Goal: Task Accomplishment & Management: Manage account settings

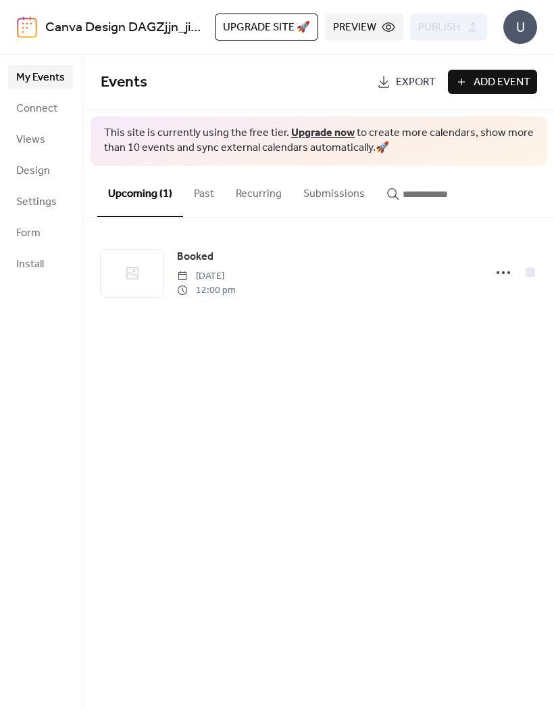
click at [50, 112] on span "Connect" at bounding box center [36, 109] width 41 height 16
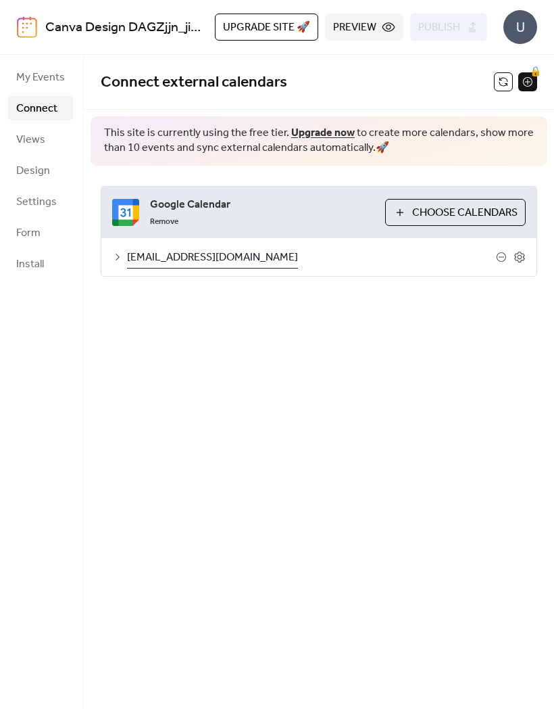
click at [462, 212] on span "Choose Calendars" at bounding box center [464, 213] width 105 height 16
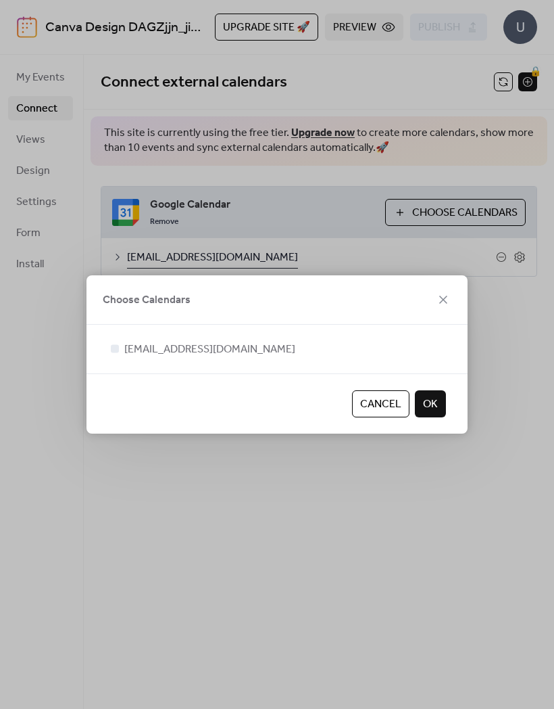
click at [430, 406] on span "OK" at bounding box center [430, 404] width 15 height 16
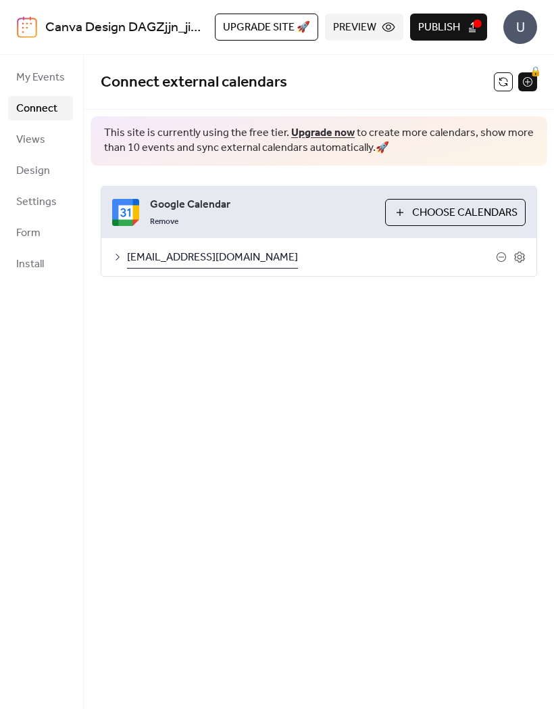
click at [53, 75] on span "My Events" at bounding box center [40, 78] width 49 height 16
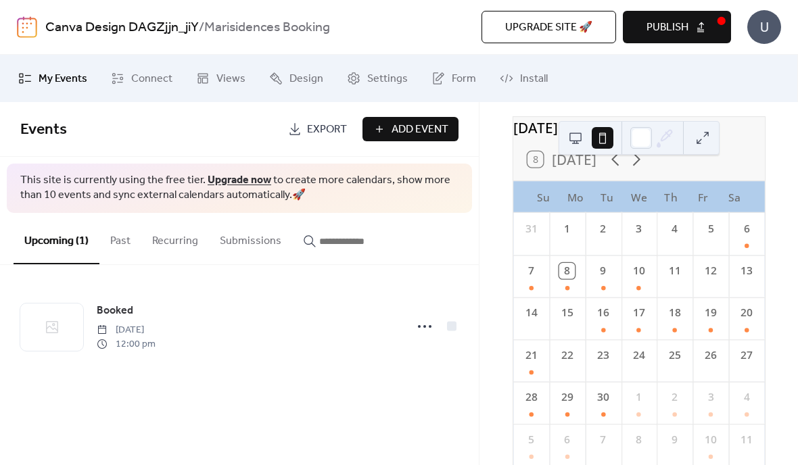
scroll to position [53, 0]
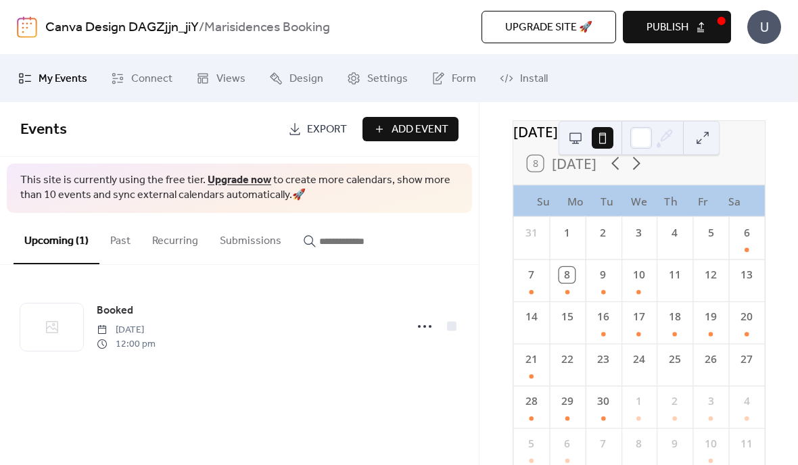
click at [554, 139] on button at bounding box center [576, 138] width 22 height 22
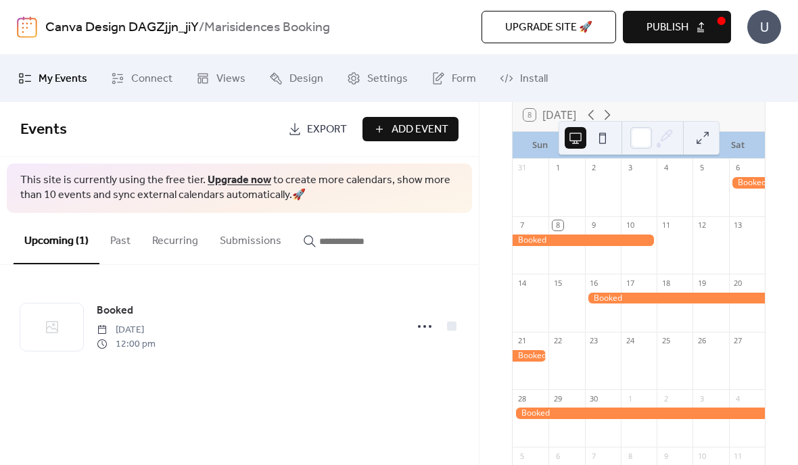
scroll to position [95, 0]
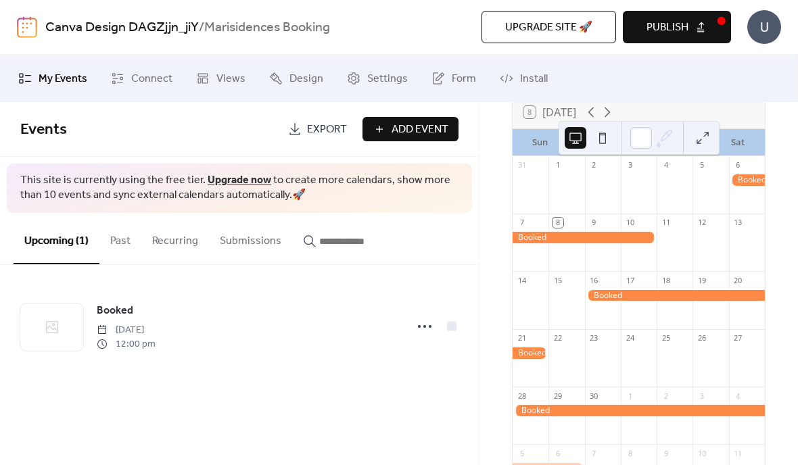
click at [239, 335] on div "Booked [DATE] 12:00 pm" at bounding box center [247, 326] width 301 height 49
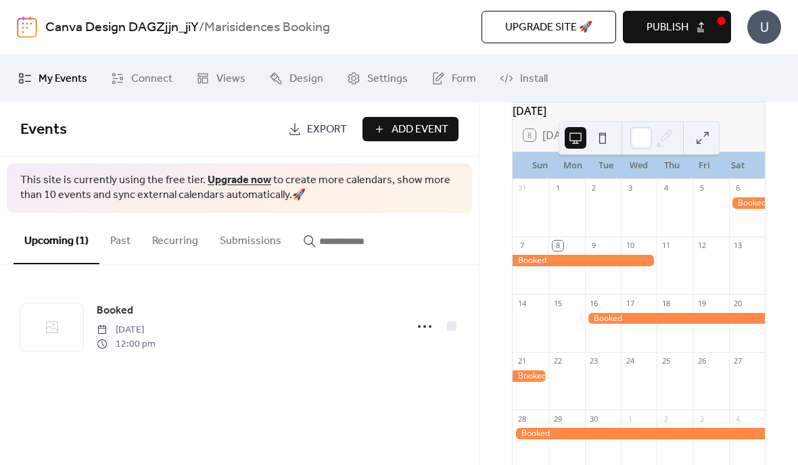
scroll to position [70, 0]
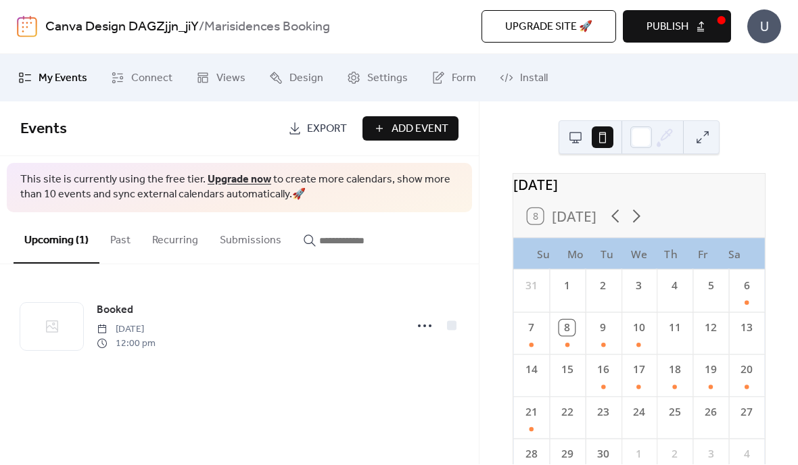
click at [157, 79] on span "Connect" at bounding box center [151, 79] width 41 height 16
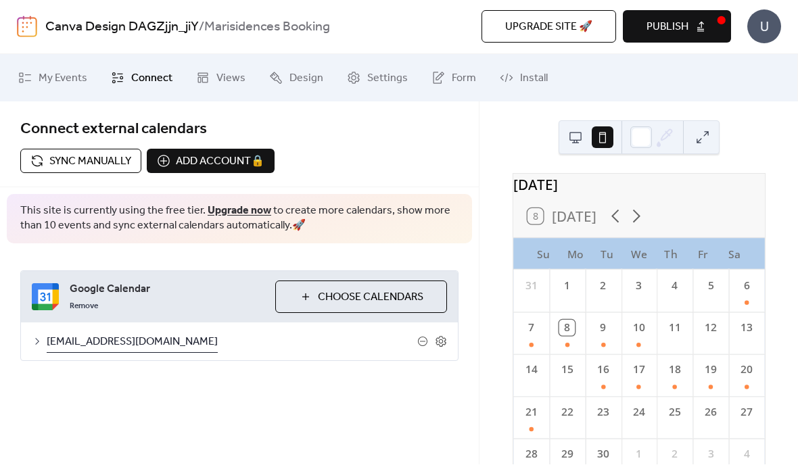
click at [350, 294] on span "Choose Calendars" at bounding box center [370, 298] width 105 height 16
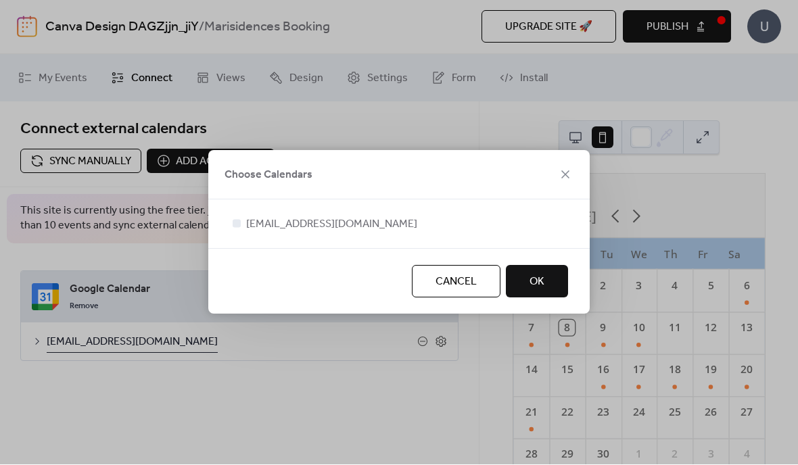
click at [556, 281] on button "OK" at bounding box center [537, 282] width 62 height 32
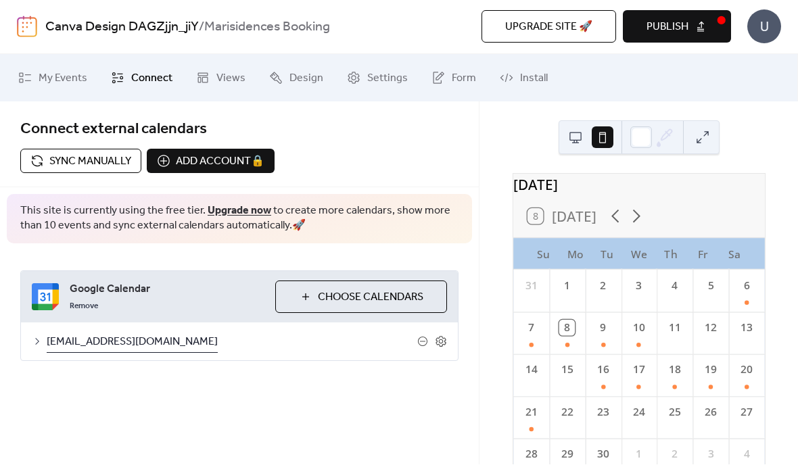
click at [646, 138] on div at bounding box center [641, 138] width 22 height 22
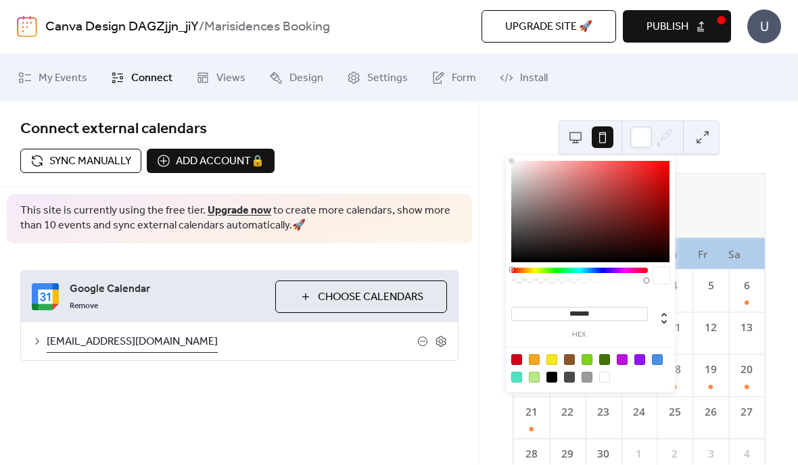
click at [709, 140] on button at bounding box center [703, 138] width 22 height 22
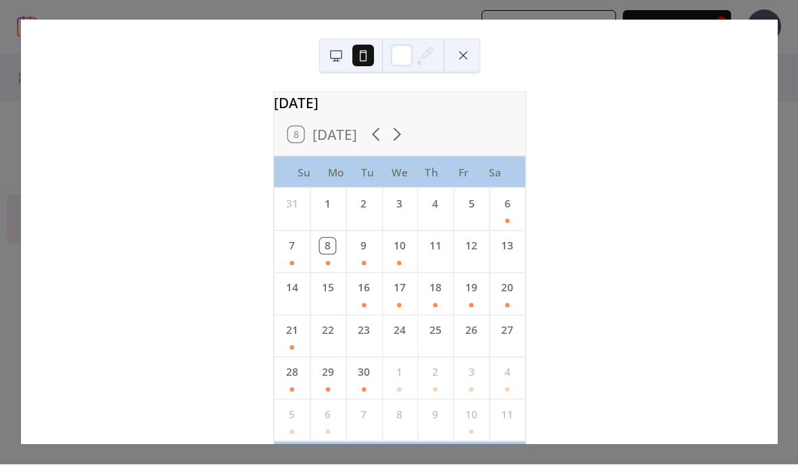
click at [371, 212] on div "2" at bounding box center [364, 205] width 16 height 16
click at [377, 215] on div "2" at bounding box center [363, 202] width 36 height 26
click at [462, 57] on button at bounding box center [463, 56] width 22 height 22
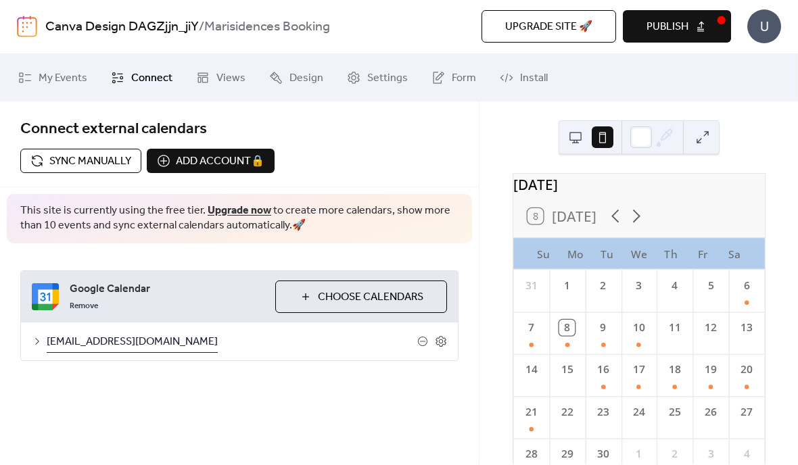
click at [446, 341] on icon at bounding box center [441, 342] width 12 height 12
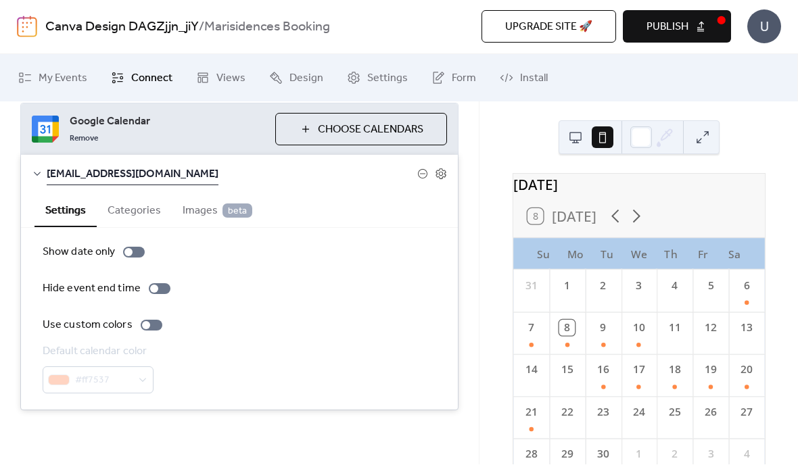
scroll to position [166, 0]
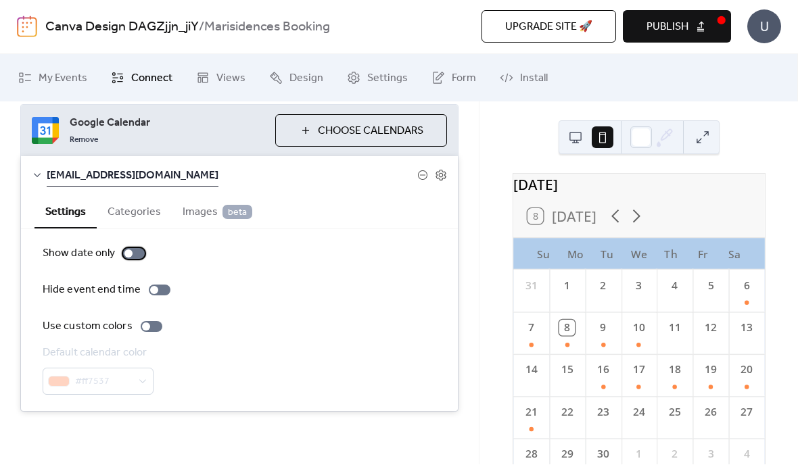
click at [133, 257] on div at bounding box center [134, 254] width 22 height 11
click at [136, 260] on label "Show date only" at bounding box center [96, 254] width 107 height 16
click at [134, 256] on div at bounding box center [134, 254] width 22 height 11
click at [141, 258] on div at bounding box center [134, 254] width 22 height 11
click at [227, 71] on span "Views" at bounding box center [230, 79] width 29 height 16
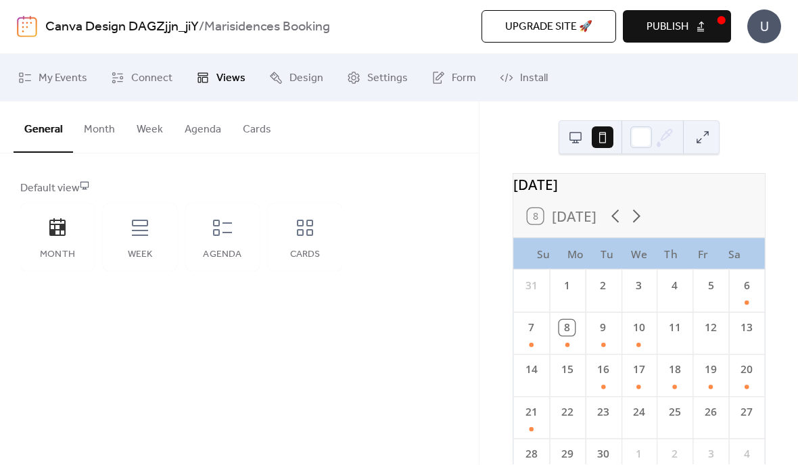
click at [305, 232] on icon at bounding box center [305, 229] width 22 height 22
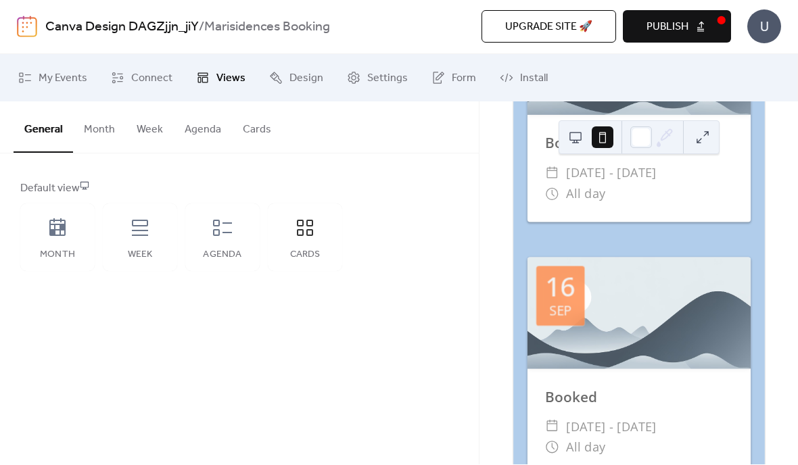
click at [227, 234] on icon at bounding box center [223, 229] width 22 height 22
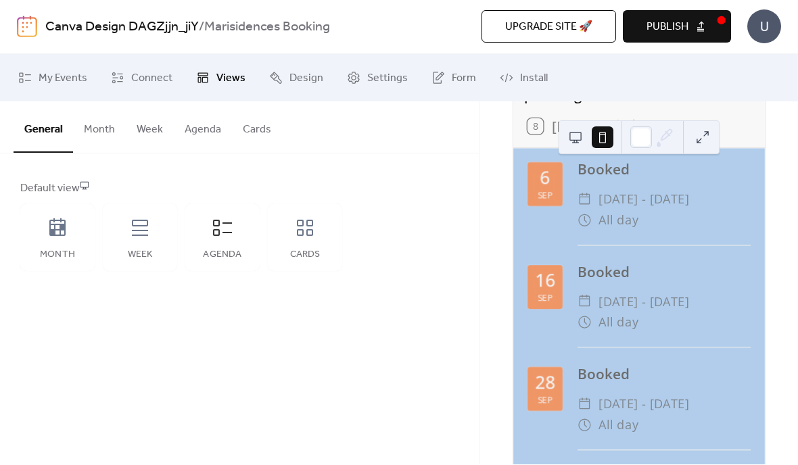
scroll to position [97, 0]
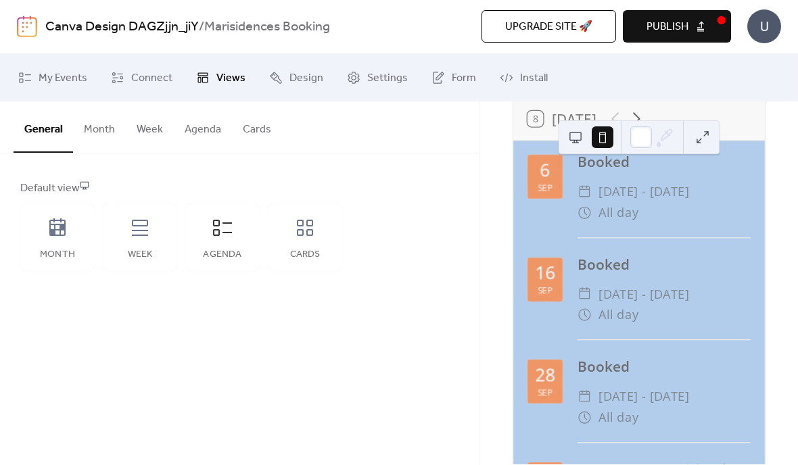
click at [65, 235] on icon at bounding box center [57, 228] width 16 height 18
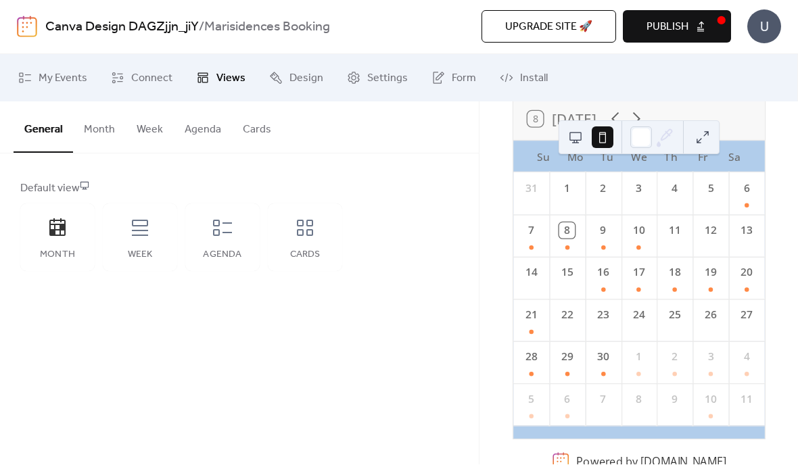
scroll to position [0, 0]
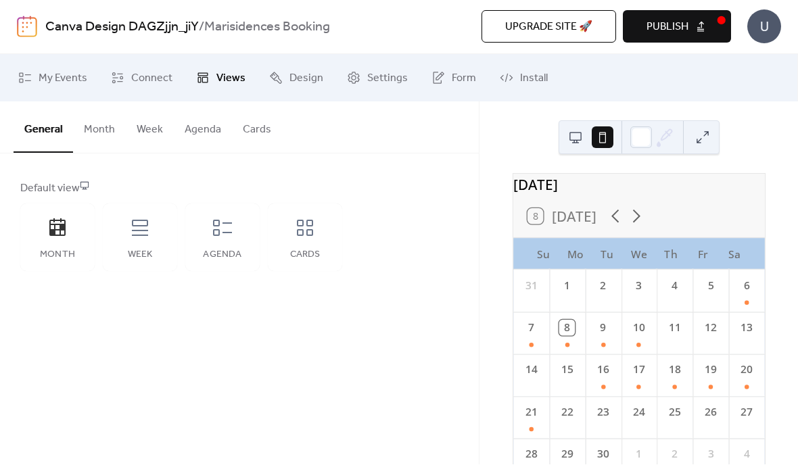
click at [581, 297] on div "1" at bounding box center [567, 283] width 36 height 26
click at [575, 294] on div "1" at bounding box center [567, 287] width 16 height 16
click at [582, 324] on div "8" at bounding box center [567, 333] width 36 height 42
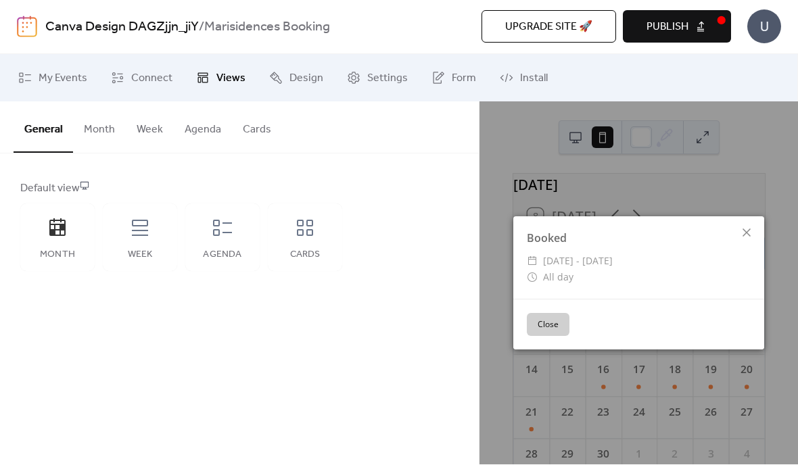
click at [546, 317] on button "Close" at bounding box center [548, 325] width 43 height 23
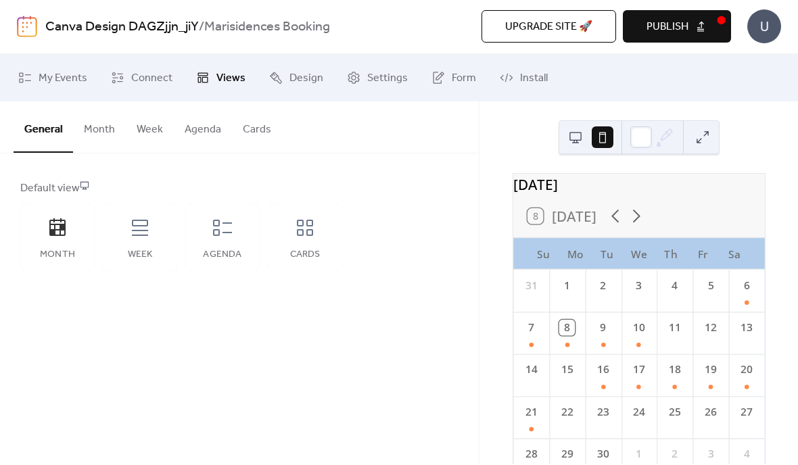
click at [611, 297] on div "2" at bounding box center [603, 283] width 36 height 26
click at [610, 294] on div "2" at bounding box center [603, 287] width 16 height 16
click at [622, 227] on icon at bounding box center [614, 216] width 21 height 21
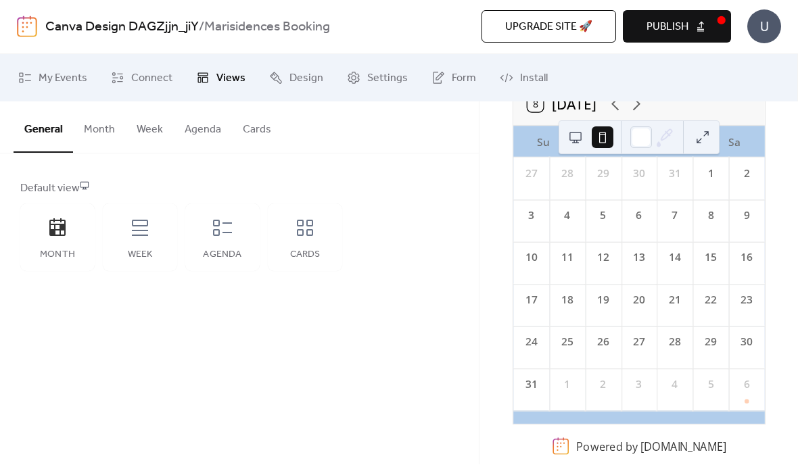
scroll to position [116, 0]
click at [648, 395] on div "3" at bounding box center [639, 382] width 36 height 26
click at [677, 369] on div "28" at bounding box center [674, 348] width 36 height 42
click at [139, 79] on span "Connect" at bounding box center [151, 79] width 41 height 16
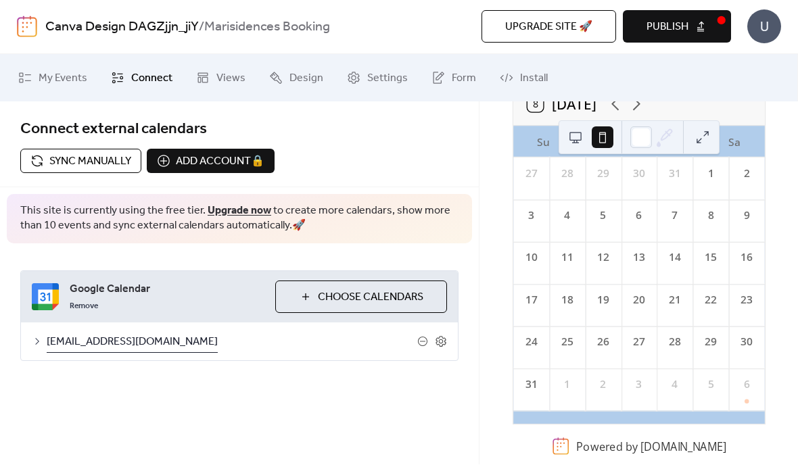
click at [343, 298] on span "Choose Calendars" at bounding box center [370, 298] width 105 height 16
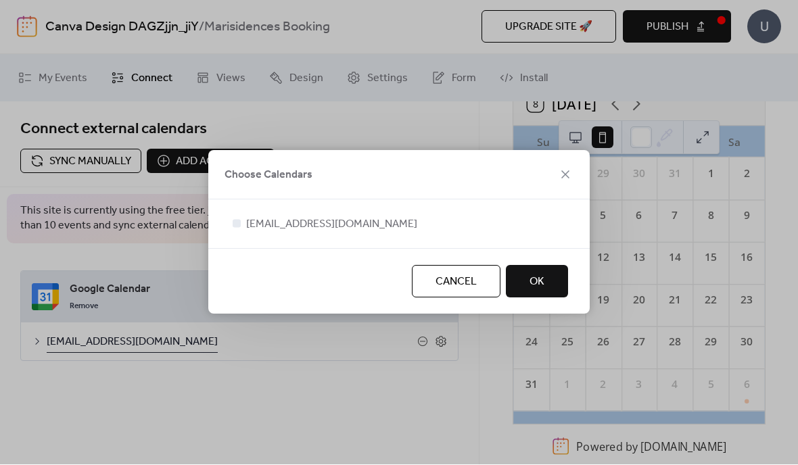
click at [542, 280] on span "OK" at bounding box center [536, 282] width 15 height 16
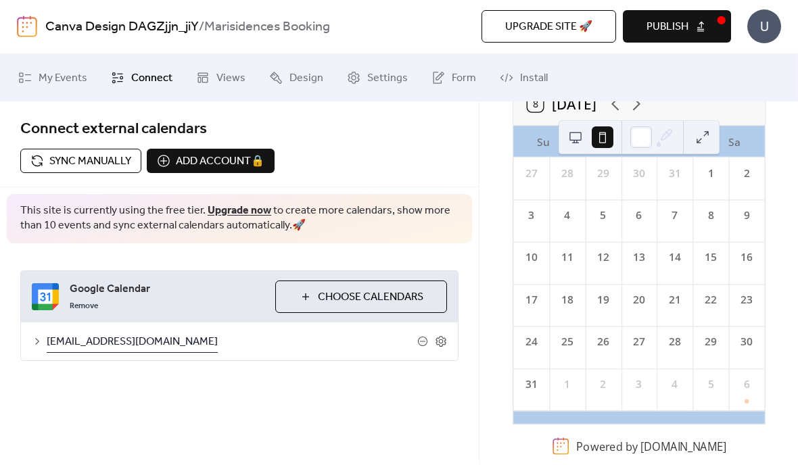
click at [646, 105] on icon at bounding box center [635, 104] width 21 height 21
click at [789, 235] on div "September 2025 8 Today Su Mo Tu We Th Fr Sa 31 1 2 3 4 5 6 7 8 9 10 11 12 13 14…" at bounding box center [638, 283] width 318 height 363
click at [682, 24] on span "Publish" at bounding box center [667, 28] width 42 height 16
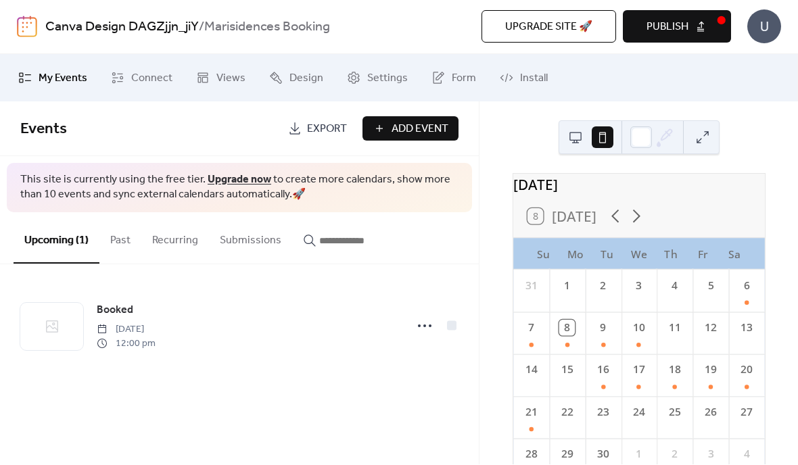
click at [609, 294] on div "2" at bounding box center [603, 287] width 16 height 16
click at [114, 238] on button "Past" at bounding box center [120, 238] width 42 height 50
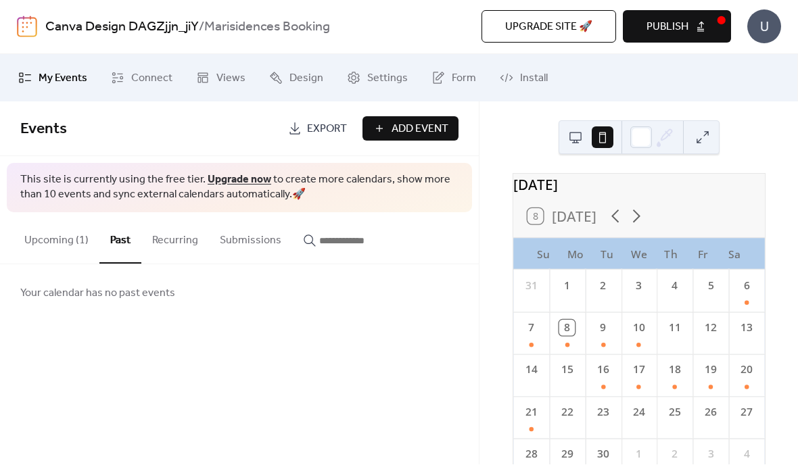
click at [178, 239] on button "Recurring" at bounding box center [175, 238] width 68 height 50
click at [251, 241] on button "Submissions" at bounding box center [250, 238] width 83 height 50
click at [343, 246] on input "button" at bounding box center [359, 241] width 81 height 16
click at [61, 76] on span "My Events" at bounding box center [63, 79] width 49 height 16
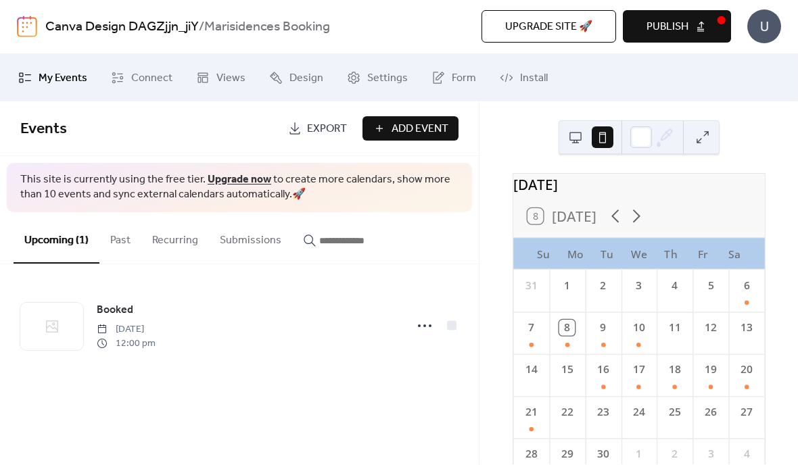
click at [415, 362] on div "Booked [DATE] 12:00 pm" at bounding box center [239, 326] width 438 height 82
click at [427, 327] on icon at bounding box center [425, 327] width 22 height 22
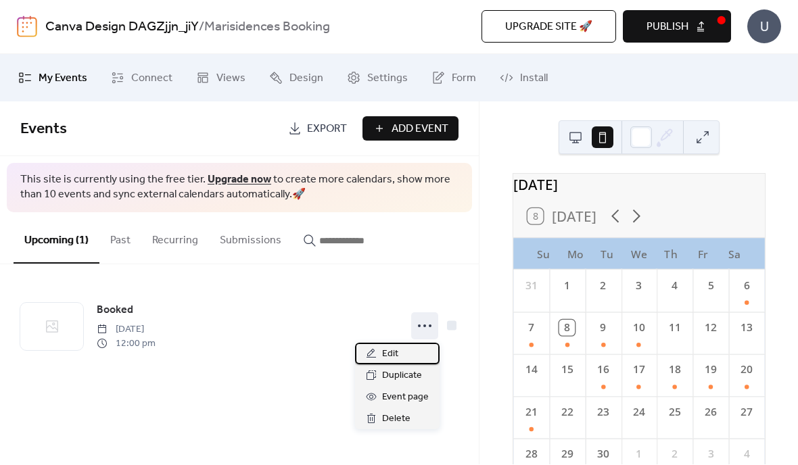
click at [403, 352] on div "Edit" at bounding box center [397, 354] width 85 height 22
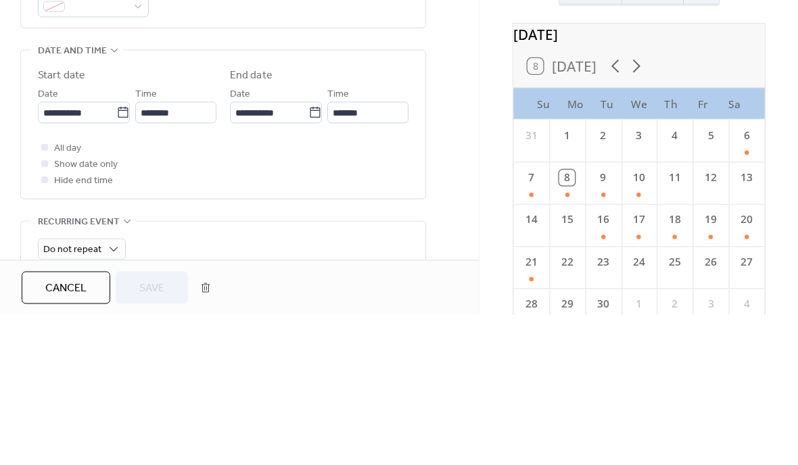
scroll to position [379, 0]
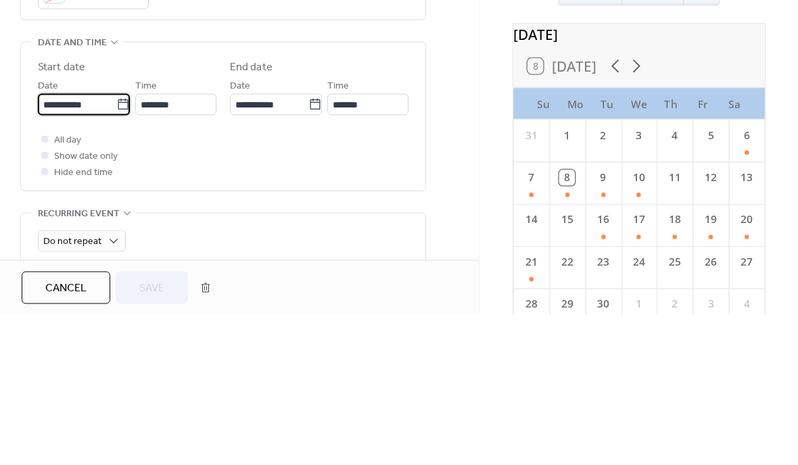
click at [55, 244] on input "**********" at bounding box center [77, 255] width 78 height 22
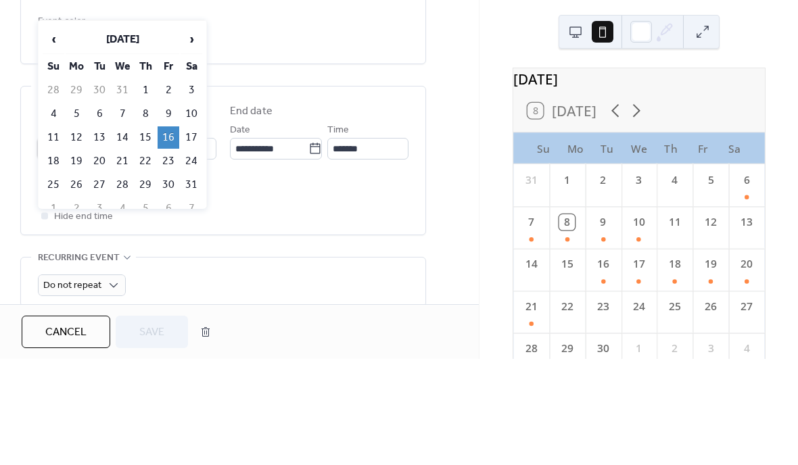
click at [53, 132] on span "‹" at bounding box center [53, 145] width 20 height 27
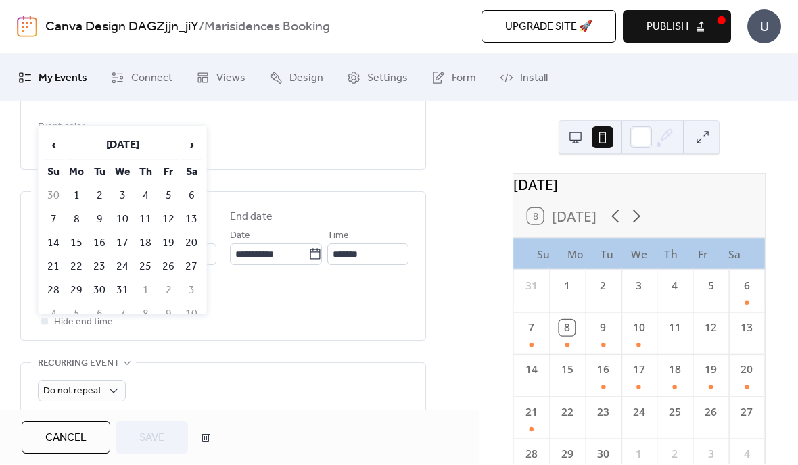
click at [60, 141] on span "‹" at bounding box center [53, 145] width 20 height 27
click at [56, 143] on span "‹" at bounding box center [53, 145] width 20 height 27
click at [52, 141] on span "‹" at bounding box center [53, 145] width 20 height 27
click at [101, 198] on td "2" at bounding box center [100, 196] width 22 height 22
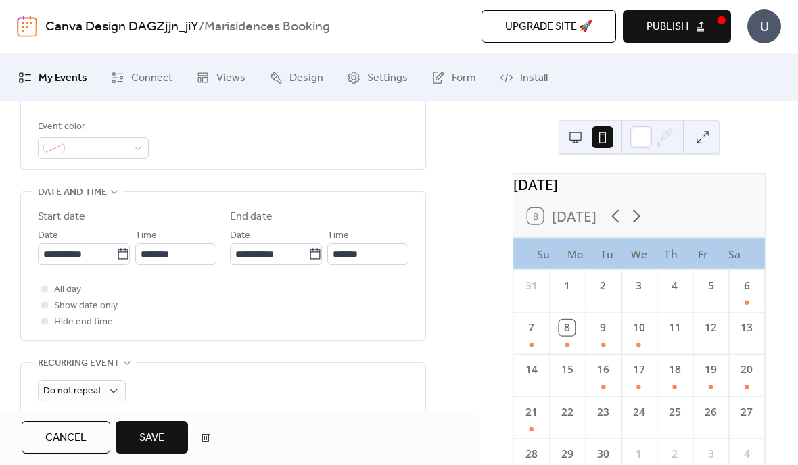
type input "**********"
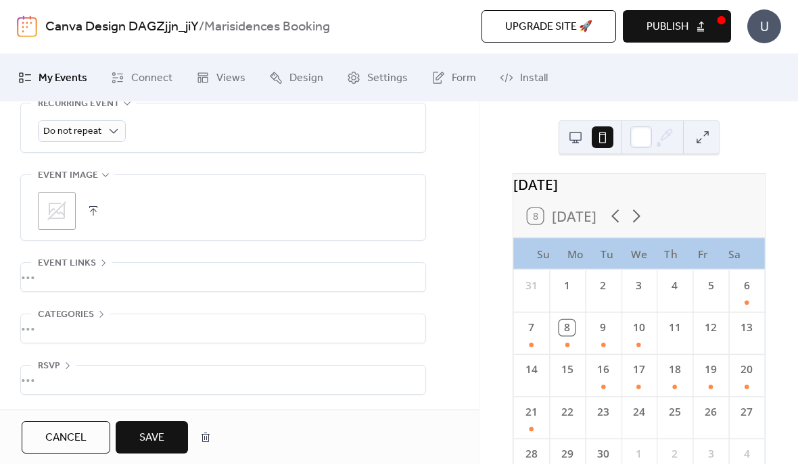
scroll to position [649, 0]
click at [151, 444] on span "Save" at bounding box center [151, 439] width 25 height 16
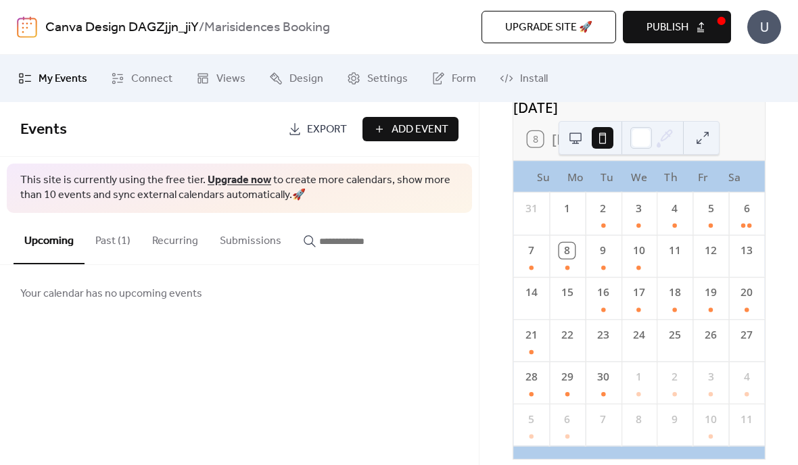
scroll to position [49, 0]
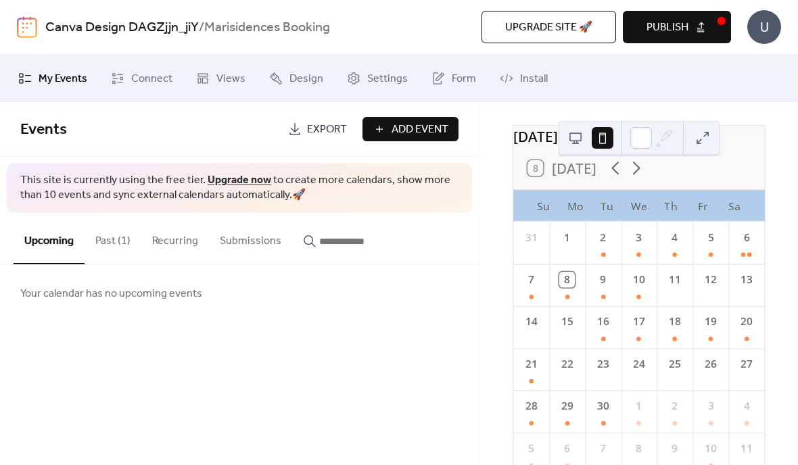
click at [639, 178] on icon at bounding box center [635, 168] width 21 height 21
click at [640, 175] on icon at bounding box center [635, 169] width 7 height 14
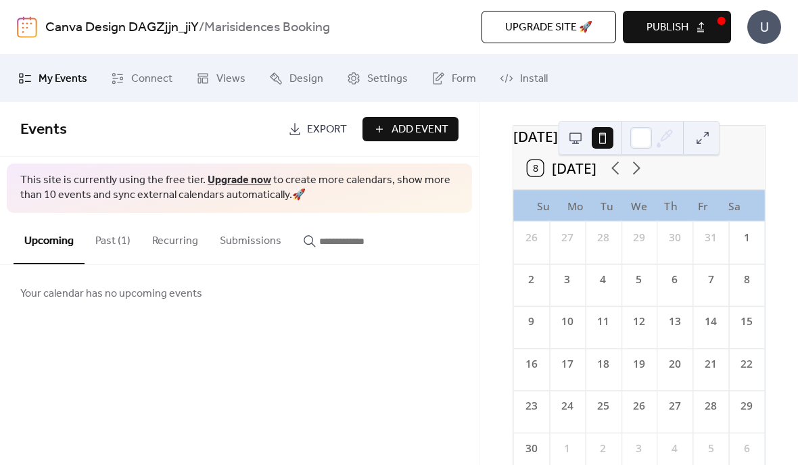
click at [636, 178] on icon at bounding box center [635, 168] width 21 height 21
click at [629, 174] on icon at bounding box center [635, 168] width 21 height 21
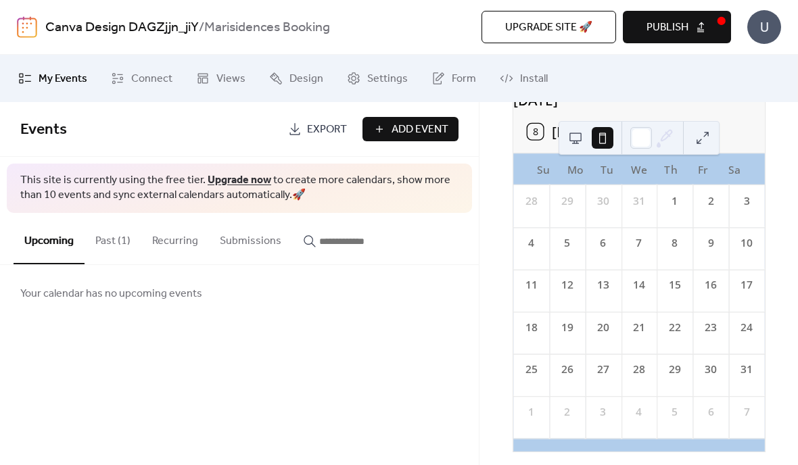
scroll to position [86, 0]
click at [153, 76] on span "Connect" at bounding box center [151, 79] width 41 height 16
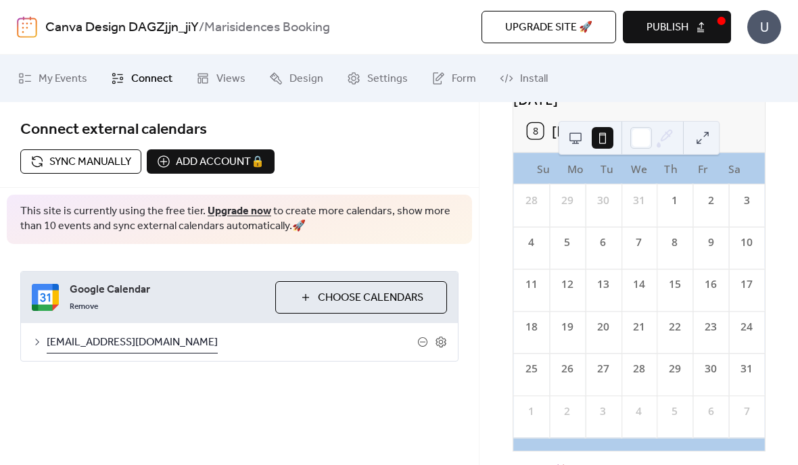
click at [102, 163] on span "Sync manually" at bounding box center [90, 162] width 82 height 16
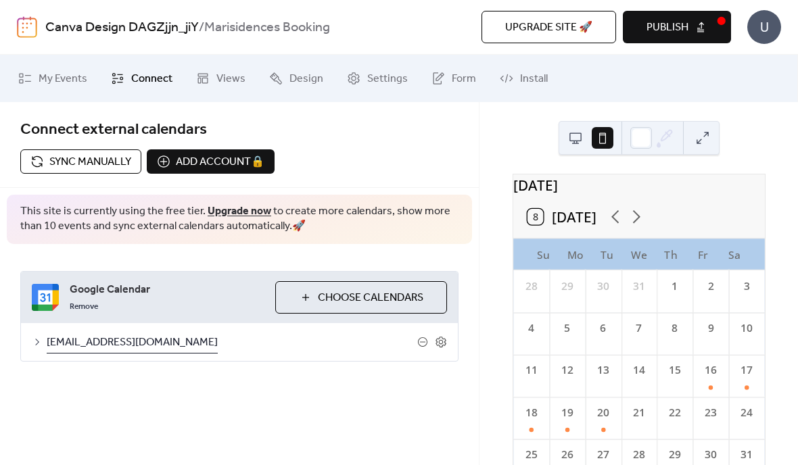
click at [618, 220] on icon at bounding box center [614, 216] width 21 height 21
click at [614, 225] on icon at bounding box center [614, 216] width 21 height 21
click at [615, 224] on icon at bounding box center [614, 216] width 21 height 21
click at [612, 224] on icon at bounding box center [614, 216] width 21 height 21
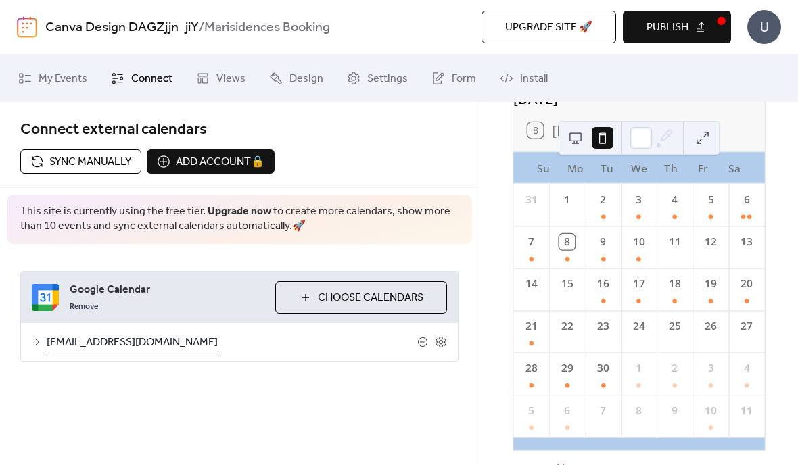
scroll to position [90, 0]
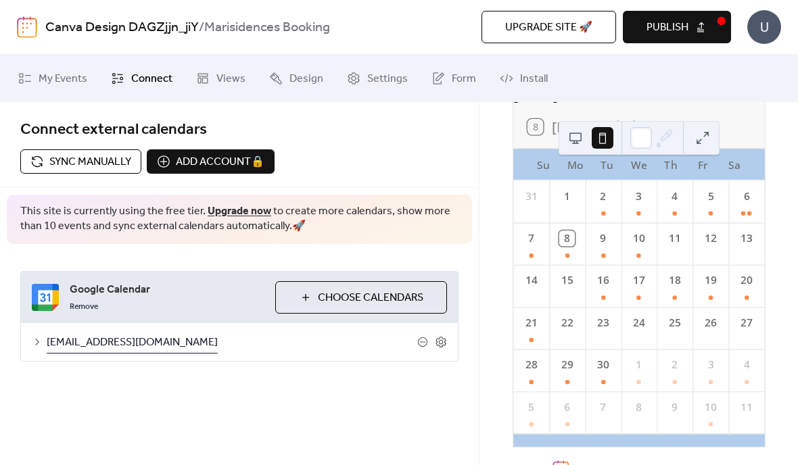
click at [702, 135] on button at bounding box center [703, 138] width 22 height 22
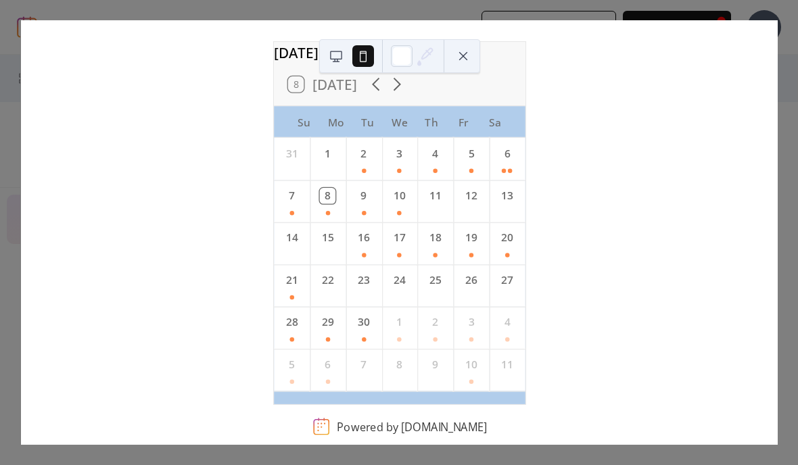
click at [337, 55] on button at bounding box center [336, 56] width 22 height 22
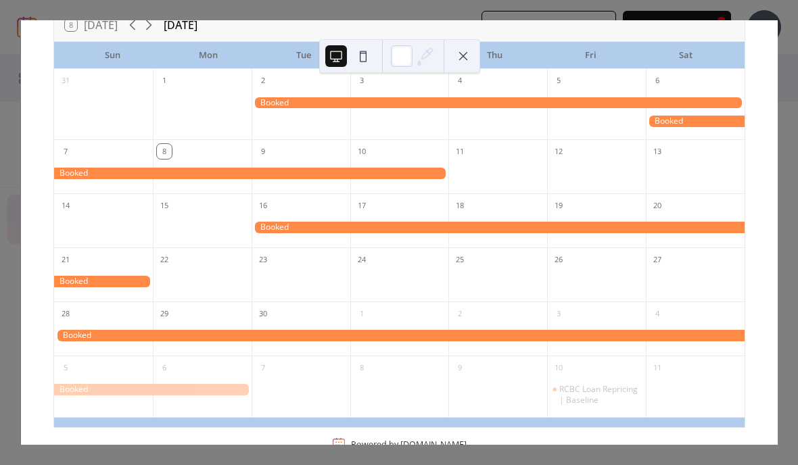
scroll to position [82, 0]
